Goal: Information Seeking & Learning: Learn about a topic

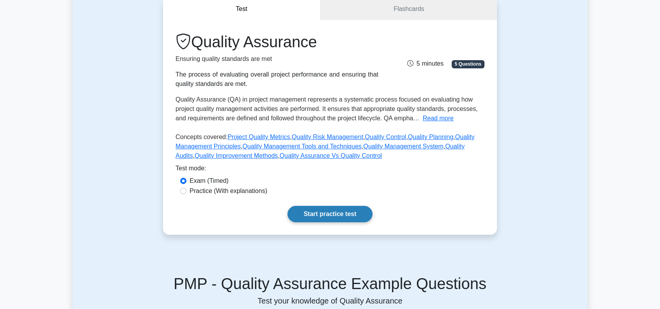
click at [347, 215] on link "Start practice test" at bounding box center [330, 214] width 85 height 16
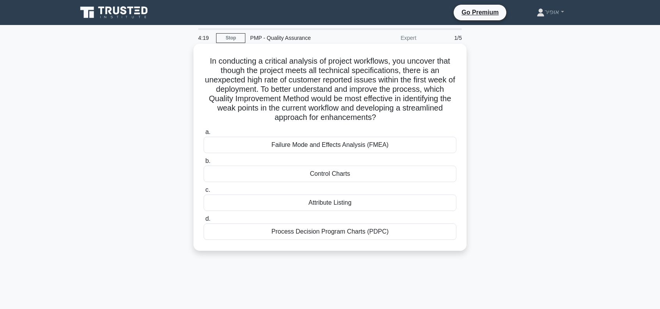
click at [311, 148] on div "Failure Mode and Effects Analysis (FMEA)" at bounding box center [330, 145] width 253 height 16
click at [204, 135] on input "a. Failure Mode and Effects Analysis (FMEA)" at bounding box center [204, 132] width 0 height 5
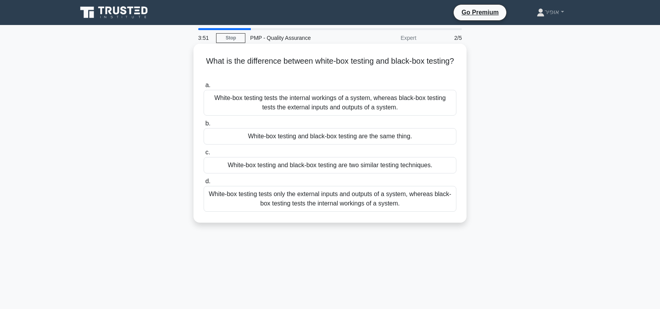
click at [309, 107] on div "White-box testing tests the internal workings of a system, whereas black-box te…" at bounding box center [330, 103] width 253 height 26
click at [204, 88] on input "a. White-box testing tests the internal workings of a system, whereas black-box…" at bounding box center [204, 85] width 0 height 5
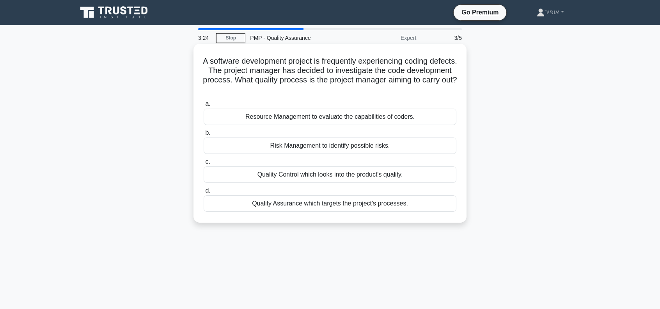
click at [304, 177] on div "Quality Control which looks into the product's quality." at bounding box center [330, 174] width 253 height 16
click at [204, 164] on input "c. Quality Control which looks into the product's quality." at bounding box center [204, 161] width 0 height 5
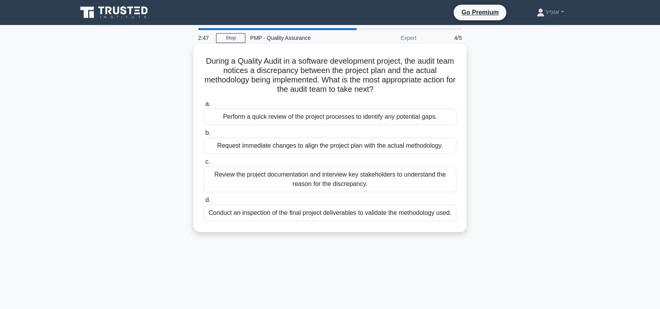
click at [264, 118] on div "Perform a quick review of the project processes to identify any potential gaps." at bounding box center [330, 116] width 253 height 16
click at [204, 107] on input "a. Perform a quick review of the project processes to identify any potential ga…" at bounding box center [204, 103] width 0 height 5
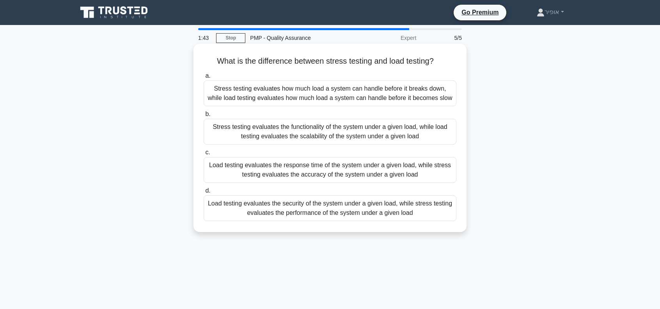
click at [264, 133] on div "Stress testing evaluates the functionality of the system under a given load, wh…" at bounding box center [330, 132] width 253 height 26
click at [204, 117] on input "b. Stress testing evaluates the functionality of the system under a given load,…" at bounding box center [204, 114] width 0 height 5
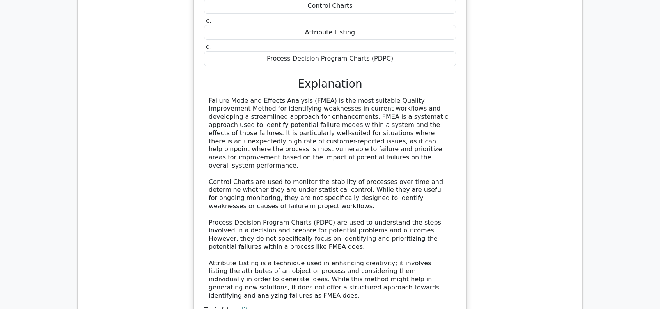
scroll to position [897, 0]
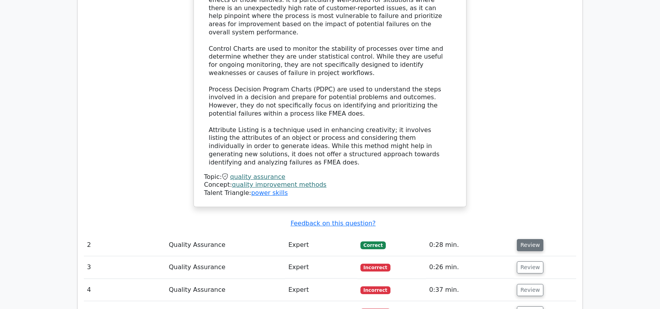
click at [524, 239] on button "Review" at bounding box center [530, 245] width 27 height 12
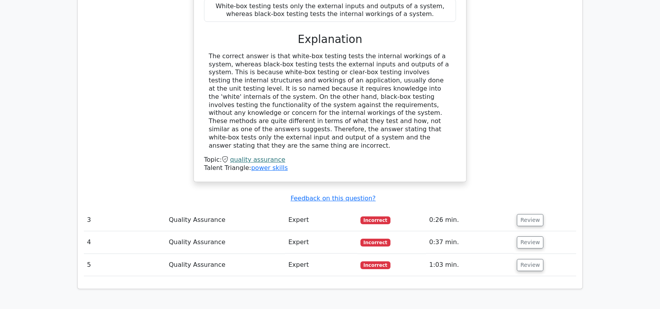
scroll to position [1288, 0]
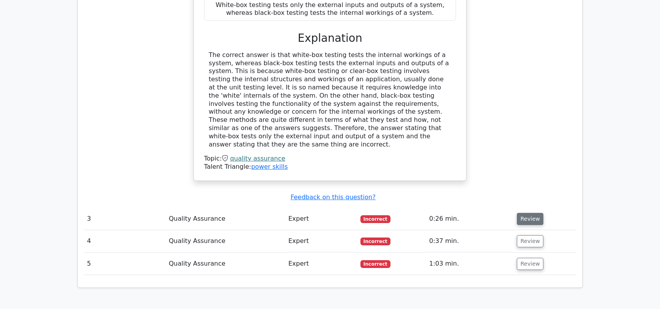
click at [524, 213] on button "Review" at bounding box center [530, 219] width 27 height 12
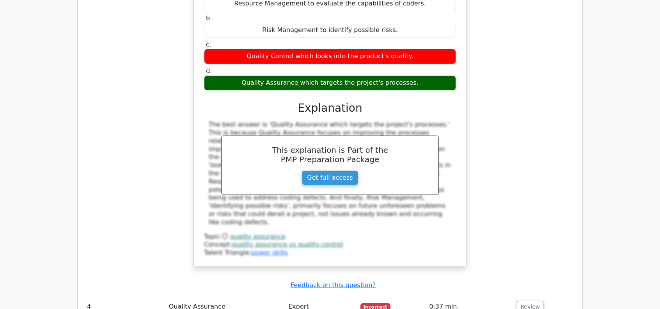
scroll to position [1678, 0]
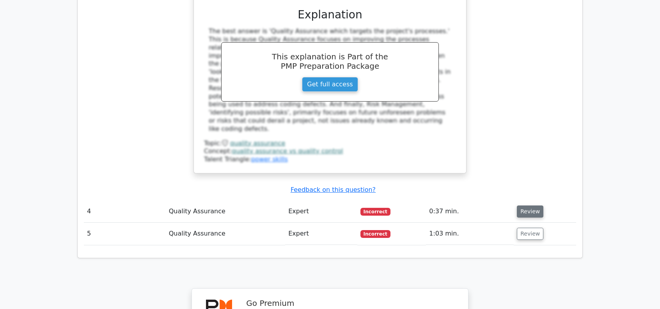
click at [518, 205] on button "Review" at bounding box center [530, 211] width 27 height 12
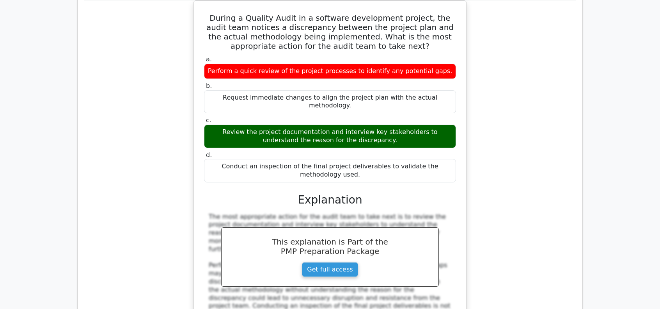
scroll to position [1990, 0]
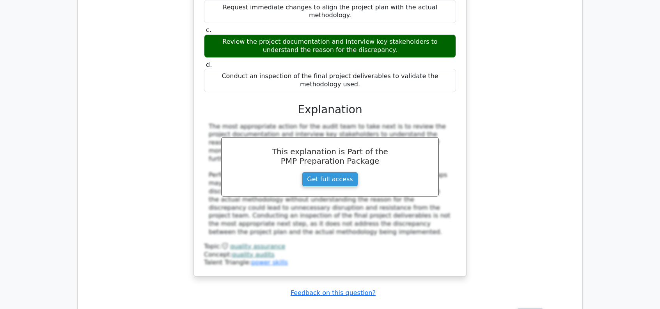
click at [524, 308] on button "Review" at bounding box center [530, 314] width 27 height 12
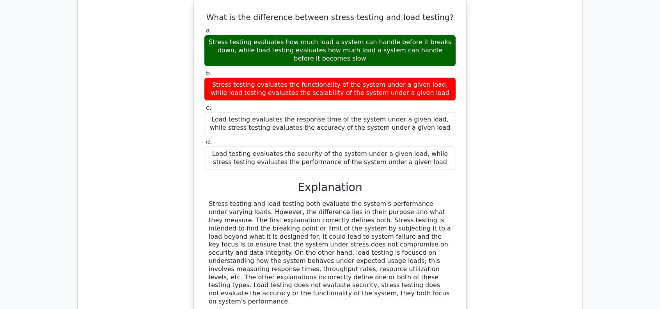
scroll to position [2302, 0]
